Goal: Obtain resource: Obtain resource

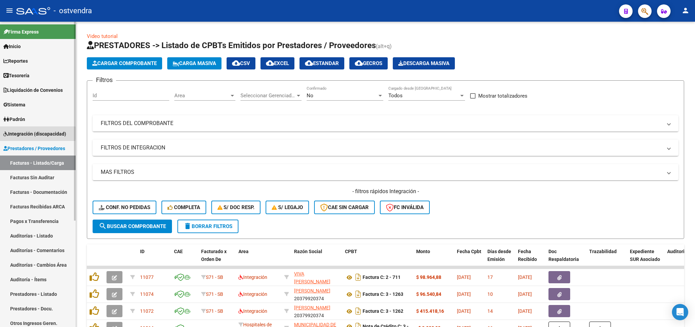
click at [24, 133] on span "Integración (discapacidad)" at bounding box center [34, 133] width 63 height 7
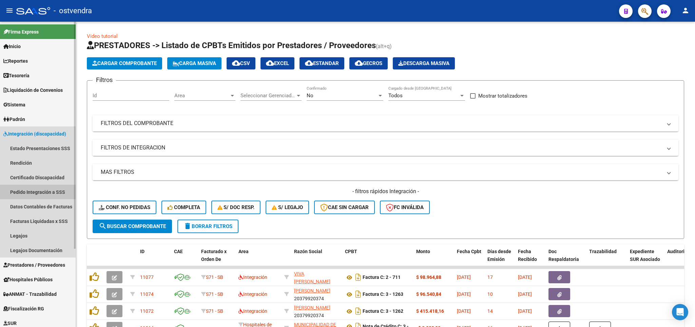
click at [25, 190] on link "Pedido Integración a SSS" at bounding box center [38, 192] width 76 height 15
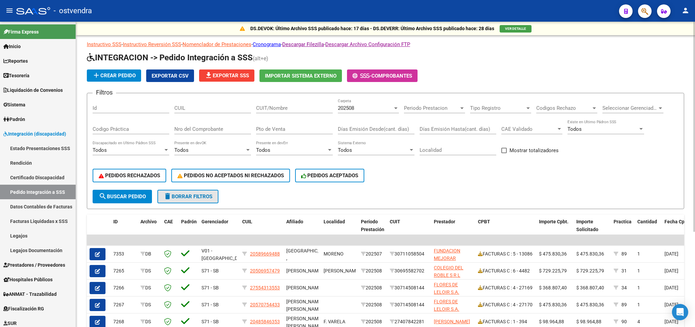
click at [186, 194] on button "delete Borrar Filtros" at bounding box center [187, 197] width 61 height 14
click at [237, 70] on button "file_download Exportar SSS" at bounding box center [226, 76] width 55 height 12
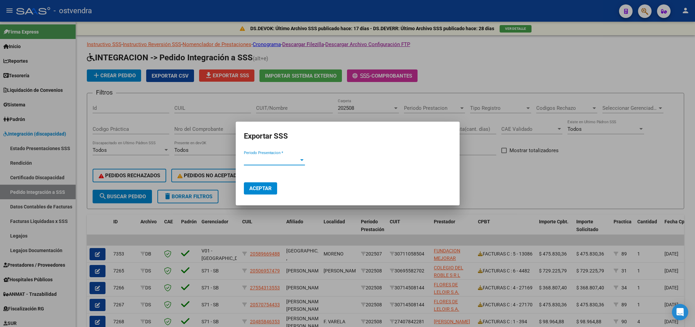
click at [290, 164] on div "Periodo Presentacion * Periodo Presentacion *" at bounding box center [274, 163] width 61 height 17
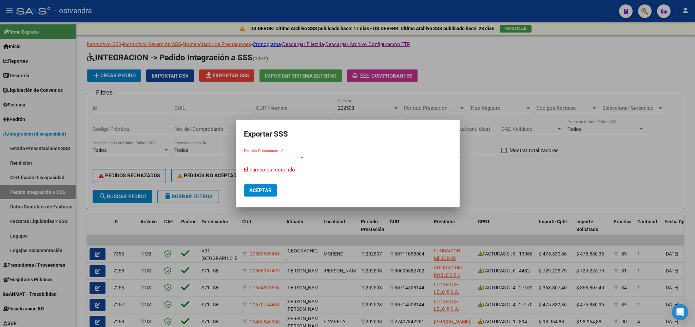
click at [292, 157] on span "Periodo Presentacion *" at bounding box center [271, 158] width 55 height 6
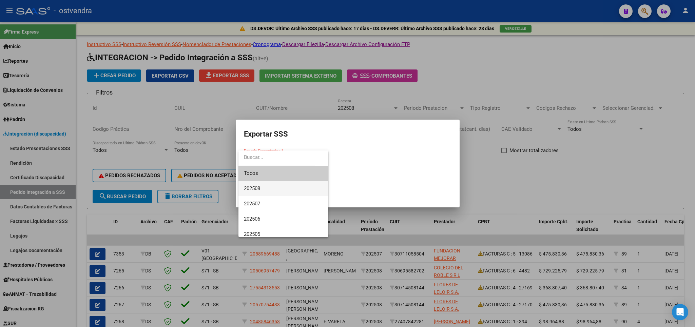
click at [265, 188] on span "202508" at bounding box center [283, 188] width 79 height 15
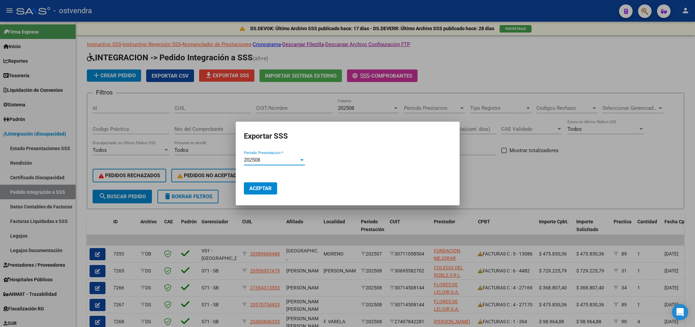
click at [254, 190] on span "Aceptar" at bounding box center [260, 189] width 22 height 6
click at [575, 150] on div at bounding box center [347, 163] width 695 height 327
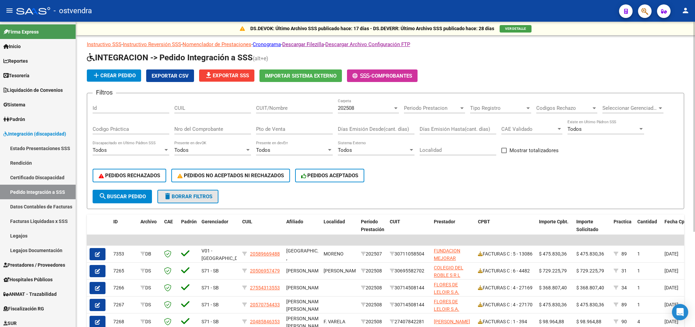
click at [184, 191] on button "delete Borrar Filtros" at bounding box center [187, 197] width 61 height 14
click at [216, 176] on span "PEDIDOS NO ACEPTADOS NI RECHAZADOS" at bounding box center [230, 176] width 106 height 6
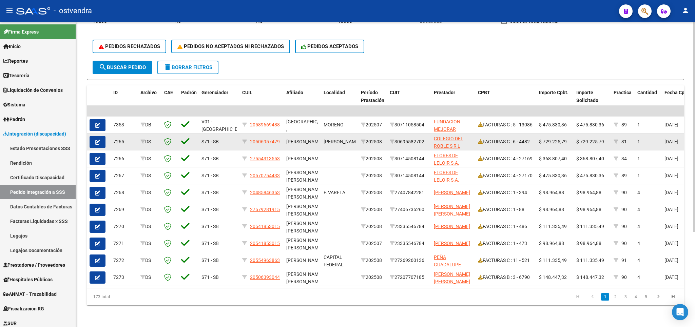
scroll to position [59, 0]
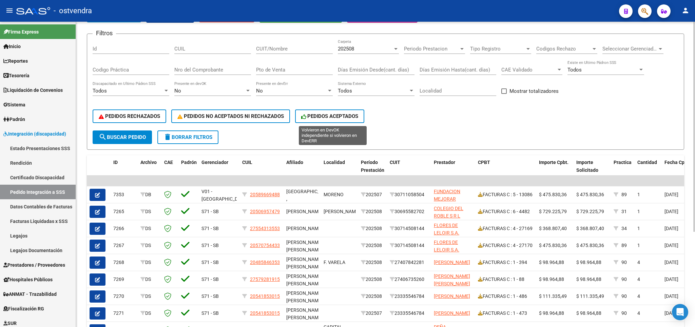
click at [342, 116] on span "PEDIDOS ACEPTADOS" at bounding box center [329, 116] width 57 height 6
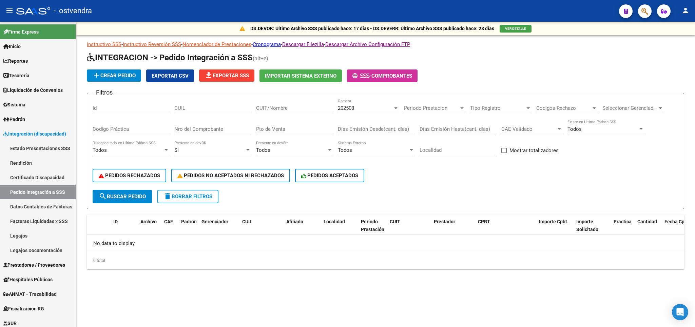
scroll to position [0, 0]
click at [130, 179] on span "PEDIDOS RECHAZADOS" at bounding box center [129, 176] width 61 height 6
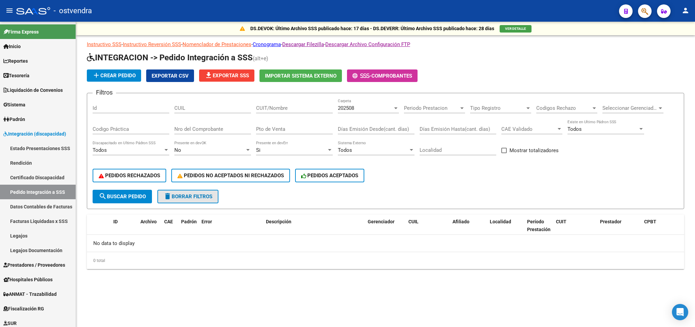
click at [183, 197] on span "delete Borrar Filtros" at bounding box center [187, 197] width 49 height 6
